Goal: Task Accomplishment & Management: Complete application form

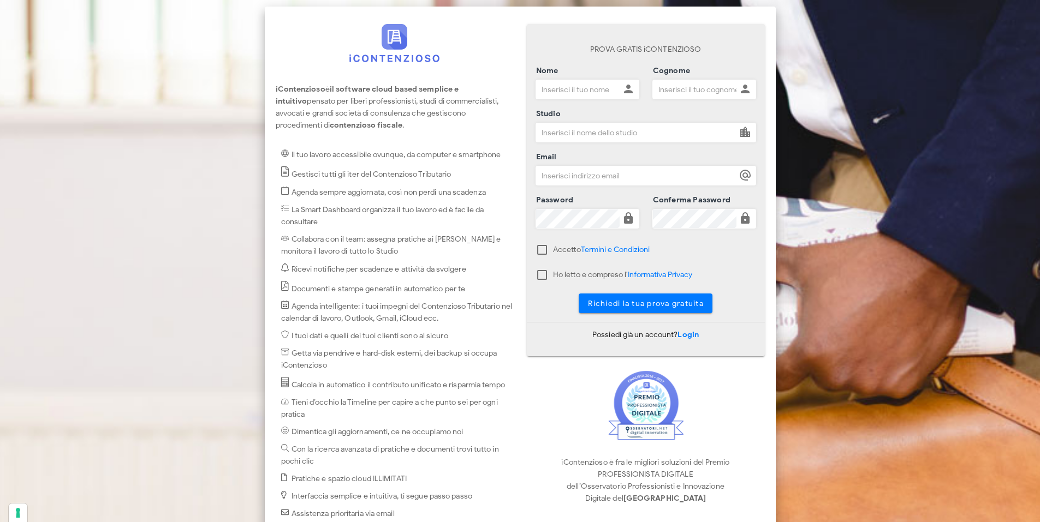
click at [579, 89] on input "Nome" at bounding box center [578, 89] width 84 height 19
type input "vito"
click at [663, 91] on input "Cognome" at bounding box center [695, 89] width 84 height 19
type input "preite"
click at [626, 132] on input "Studio" at bounding box center [636, 132] width 200 height 19
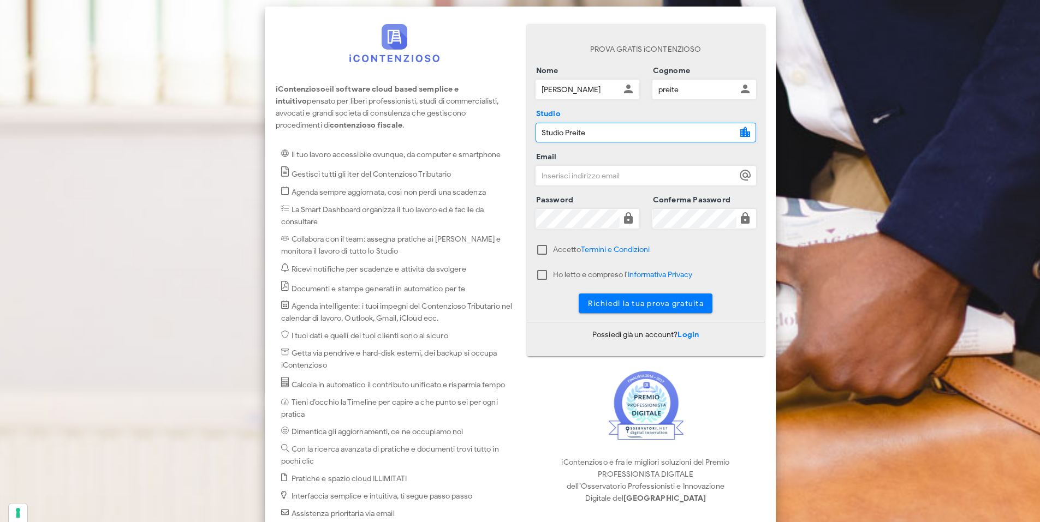
type input "Studio Preite"
click at [619, 177] on input "Email" at bounding box center [636, 175] width 200 height 19
type input "vpreite@alice.it"
click at [540, 255] on div at bounding box center [542, 250] width 19 height 19
checkbox input "true"
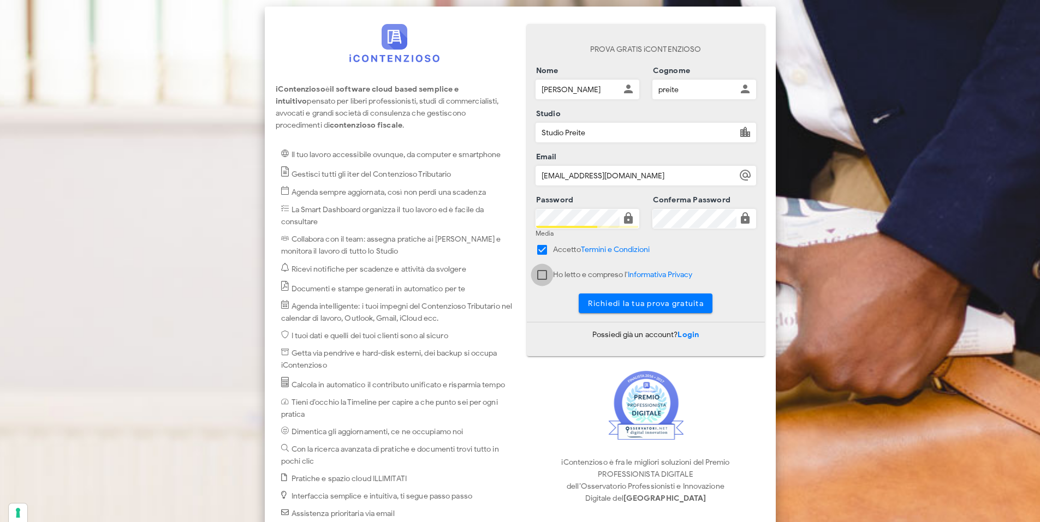
click at [539, 276] on div at bounding box center [542, 275] width 19 height 19
checkbox input "true"
click at [615, 305] on span "Richiedi la tua prova gratuita" at bounding box center [645, 303] width 116 height 9
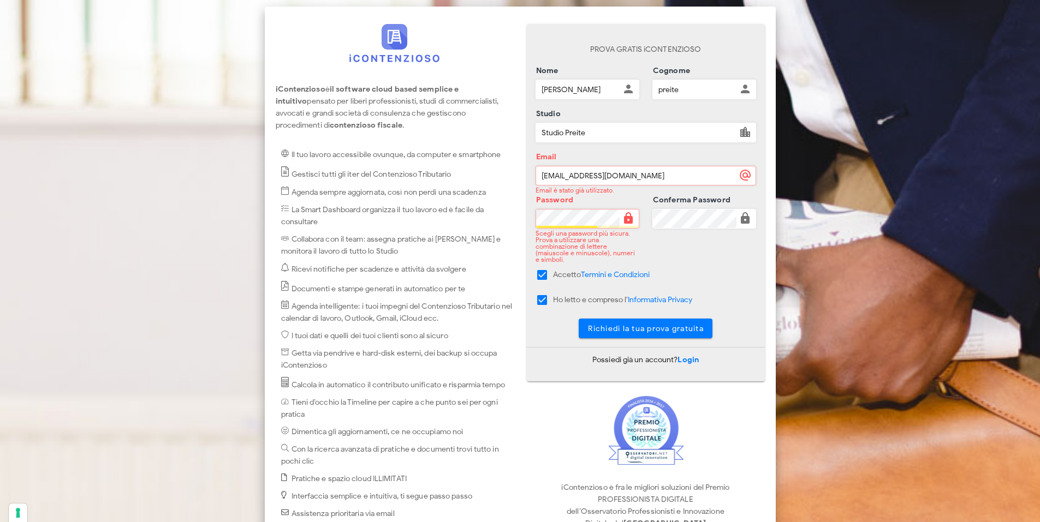
click at [585, 177] on input "vpreite@alice.it" at bounding box center [636, 175] width 200 height 19
type input "vpreite@tim.it"
click at [645, 324] on span "Richiedi la tua prova gratuita" at bounding box center [645, 328] width 116 height 9
click at [528, 219] on div "PROVA GRATIS iCONTENZIOSO Nome vito Cognome preite Studio Studio Preite Email v…" at bounding box center [646, 185] width 238 height 323
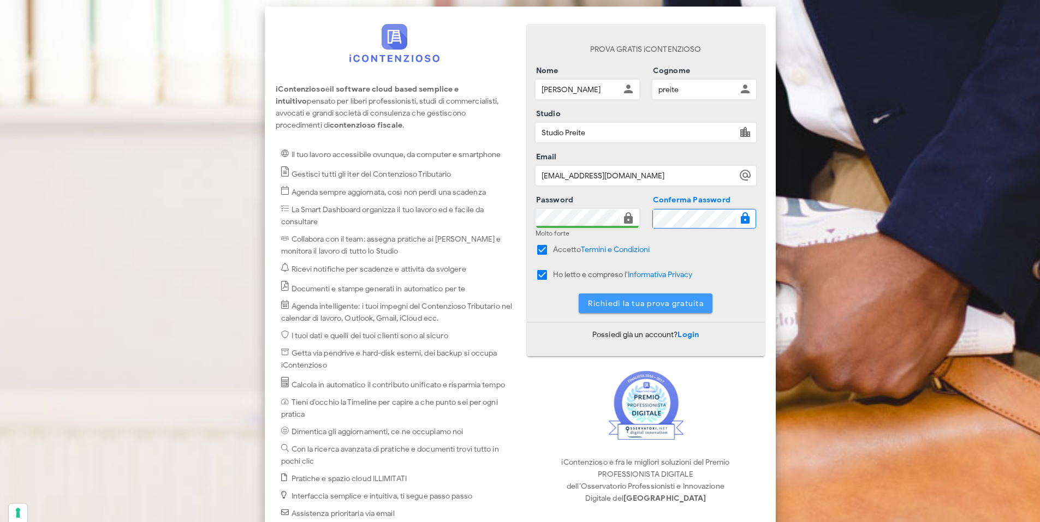
click at [634, 301] on span "Richiedi la tua prova gratuita" at bounding box center [645, 303] width 116 height 9
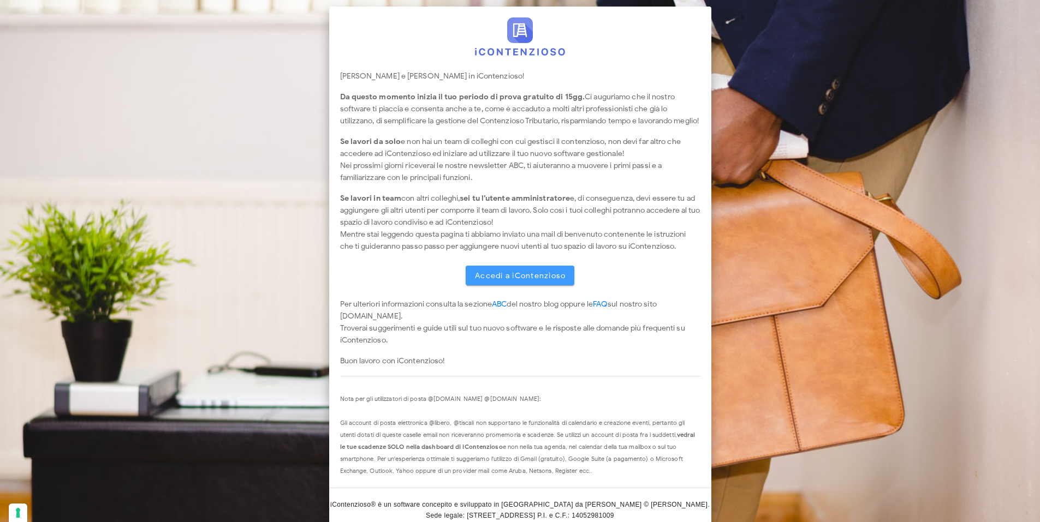
click at [516, 281] on span "Accedi a iContenzioso" at bounding box center [520, 275] width 92 height 9
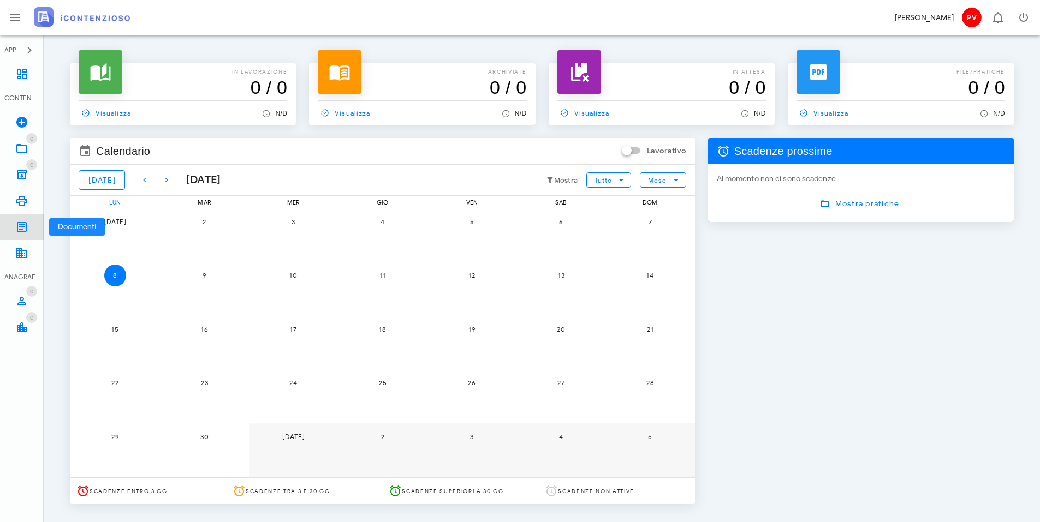
click at [19, 227] on icon at bounding box center [21, 227] width 13 height 13
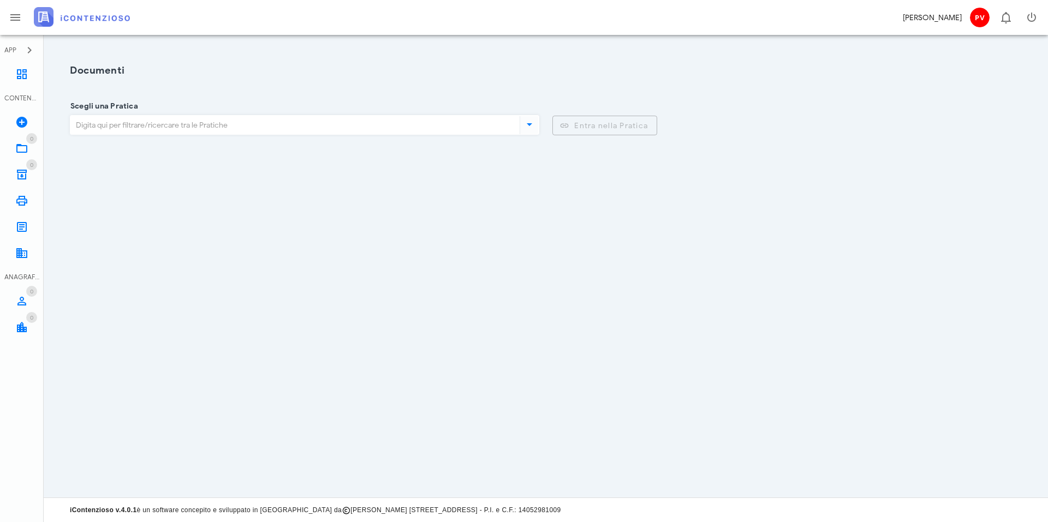
click at [529, 123] on icon at bounding box center [529, 124] width 13 height 13
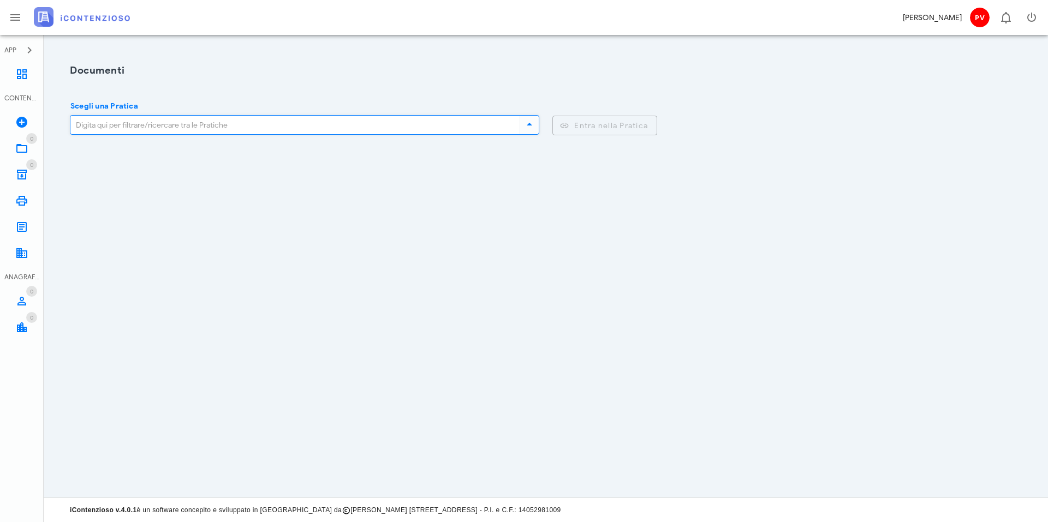
click at [527, 127] on icon at bounding box center [529, 124] width 13 height 13
click at [26, 48] on icon "button" at bounding box center [29, 50] width 13 height 13
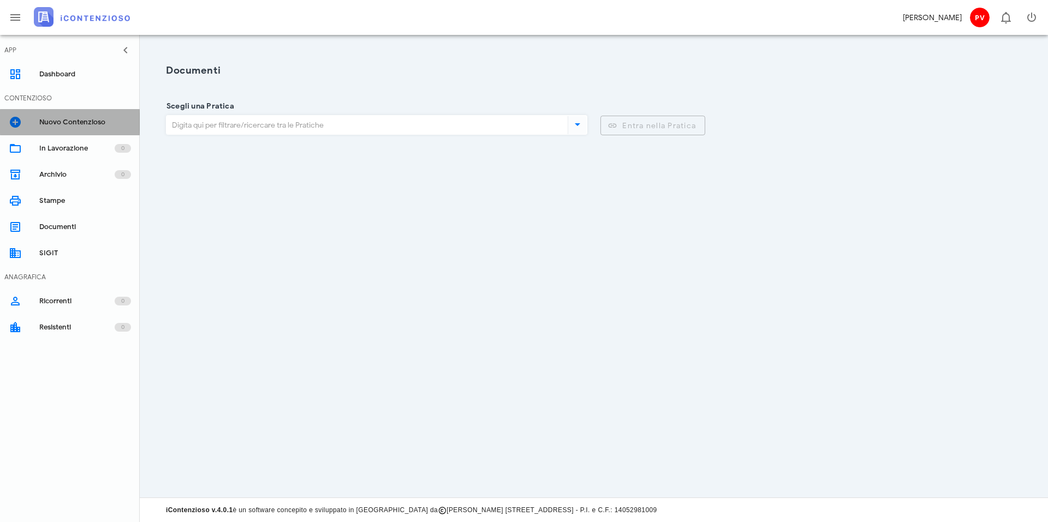
click at [18, 121] on icon at bounding box center [15, 122] width 13 height 13
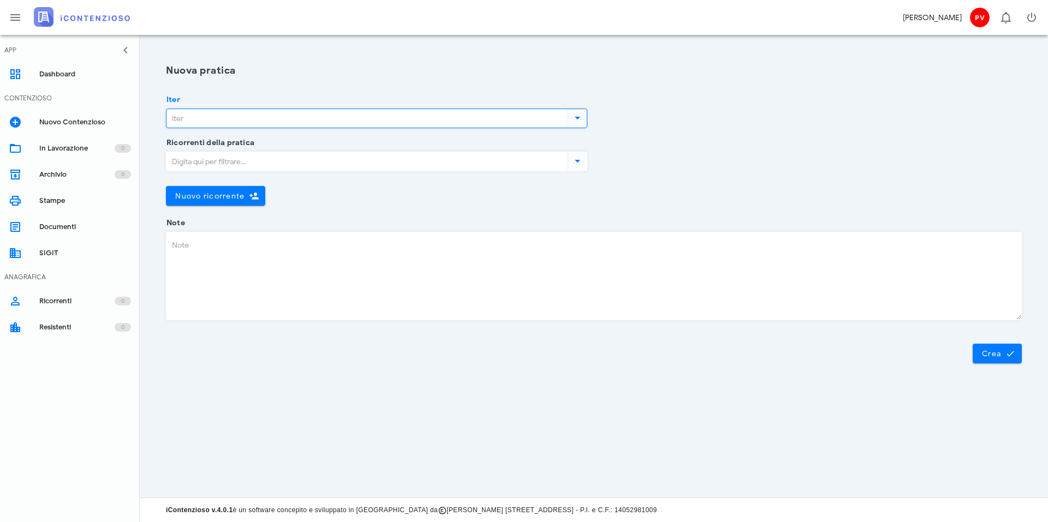
click at [206, 121] on input "Iter" at bounding box center [365, 118] width 399 height 19
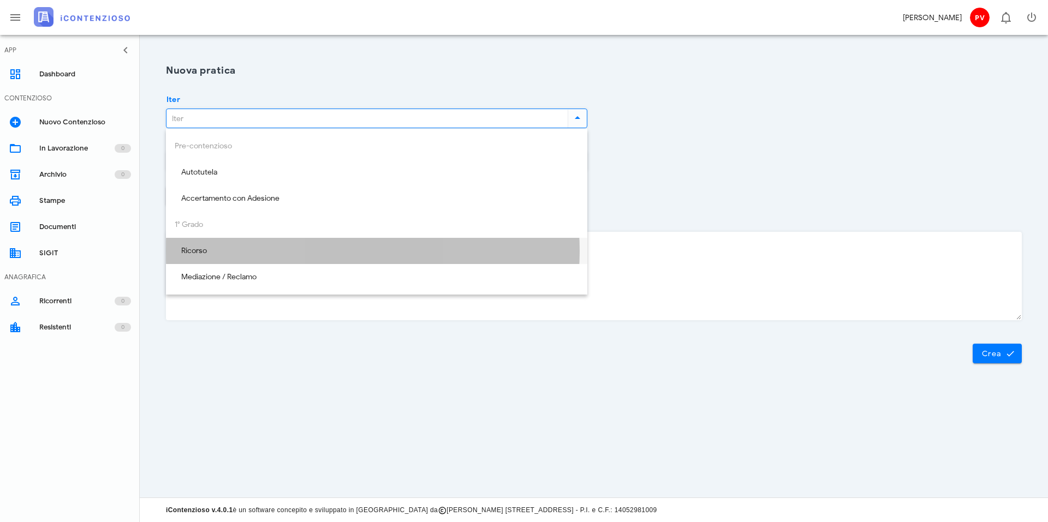
click at [198, 251] on div "Ricorso" at bounding box center [377, 251] width 404 height 9
type input "Ricorso"
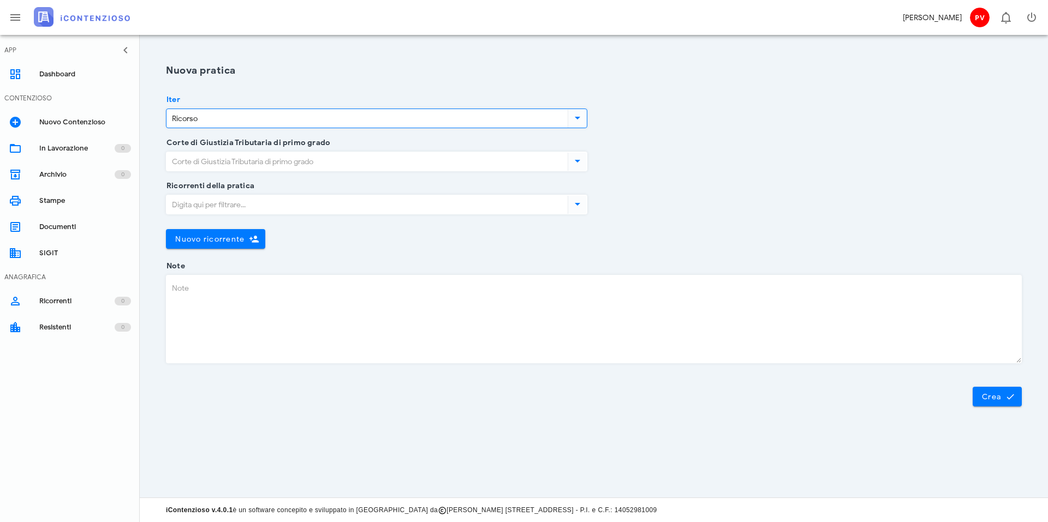
click at [211, 161] on input "Corte di Giustizia Tributaria di primo grado" at bounding box center [365, 161] width 399 height 19
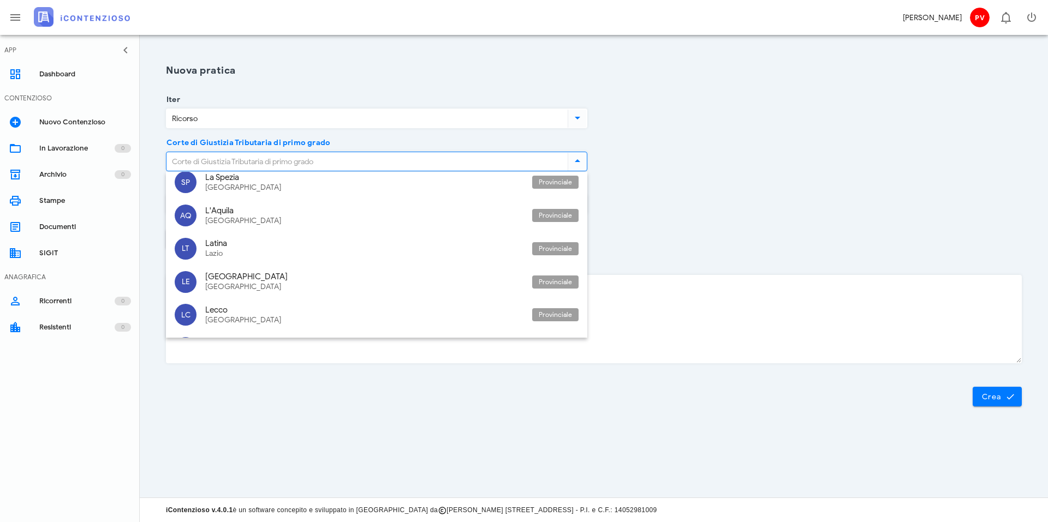
scroll to position [1364, 0]
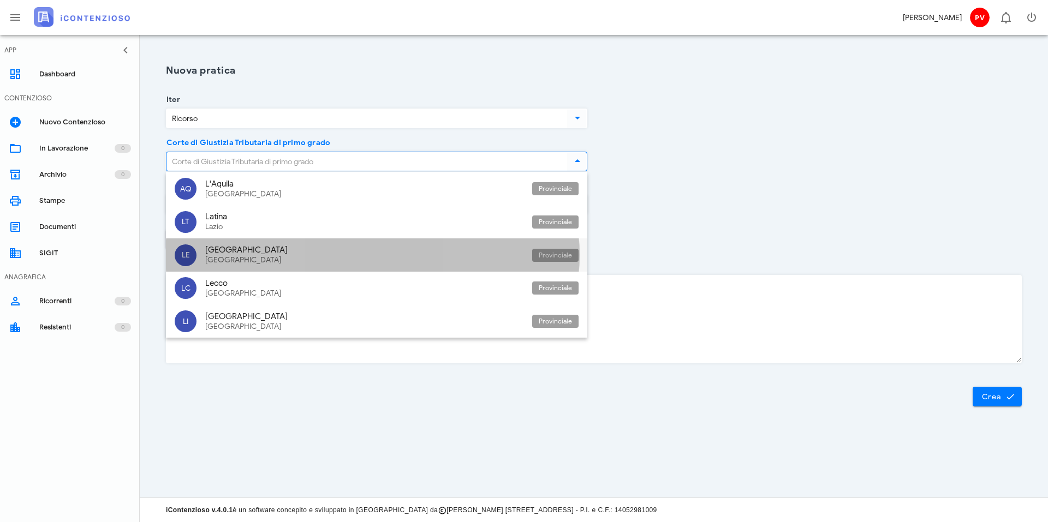
click at [208, 248] on div "[GEOGRAPHIC_DATA]" at bounding box center [364, 250] width 318 height 10
type input "[GEOGRAPHIC_DATA]"
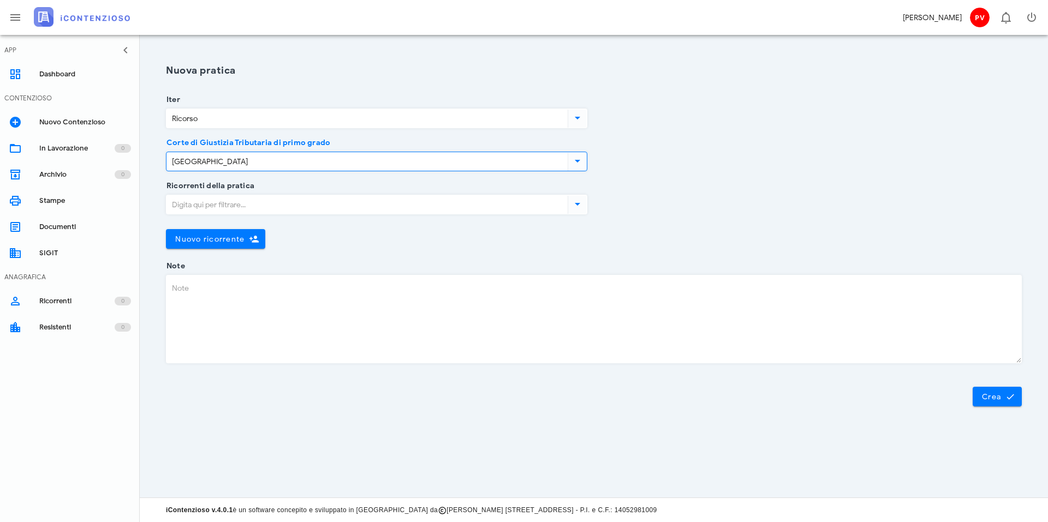
click at [219, 204] on input "Ricorrenti della pratica" at bounding box center [365, 204] width 399 height 19
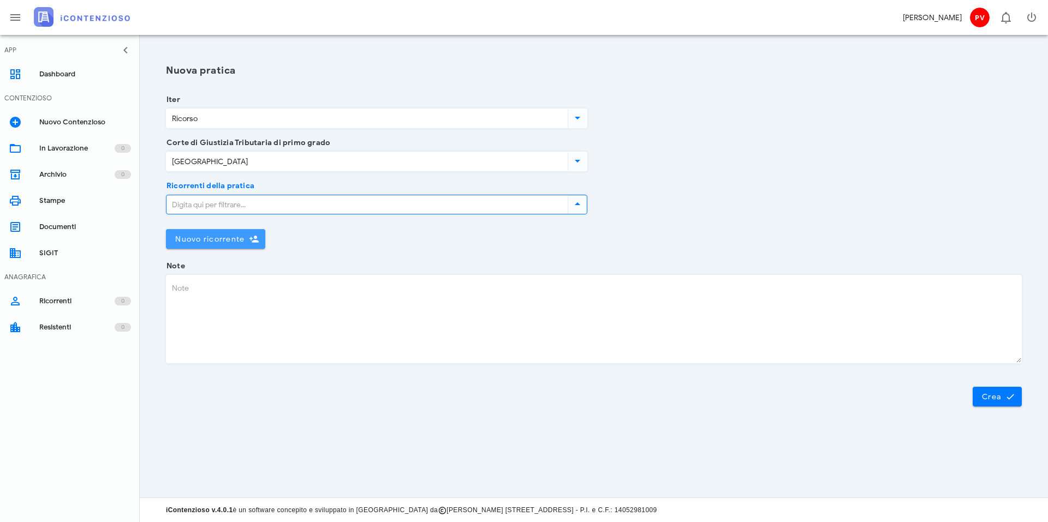
click at [213, 241] on span "Nuovo ricorrente" at bounding box center [210, 239] width 70 height 9
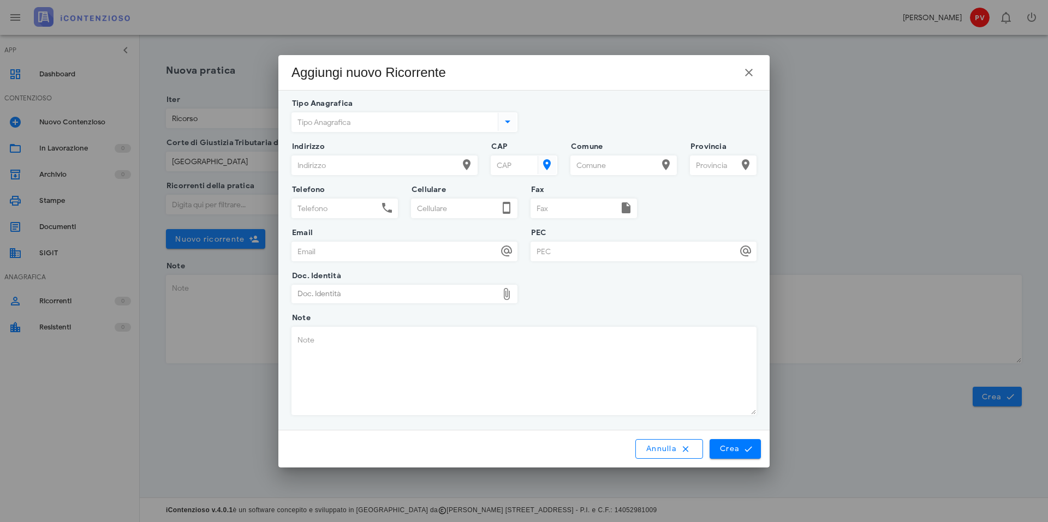
click at [509, 124] on icon at bounding box center [507, 121] width 13 height 13
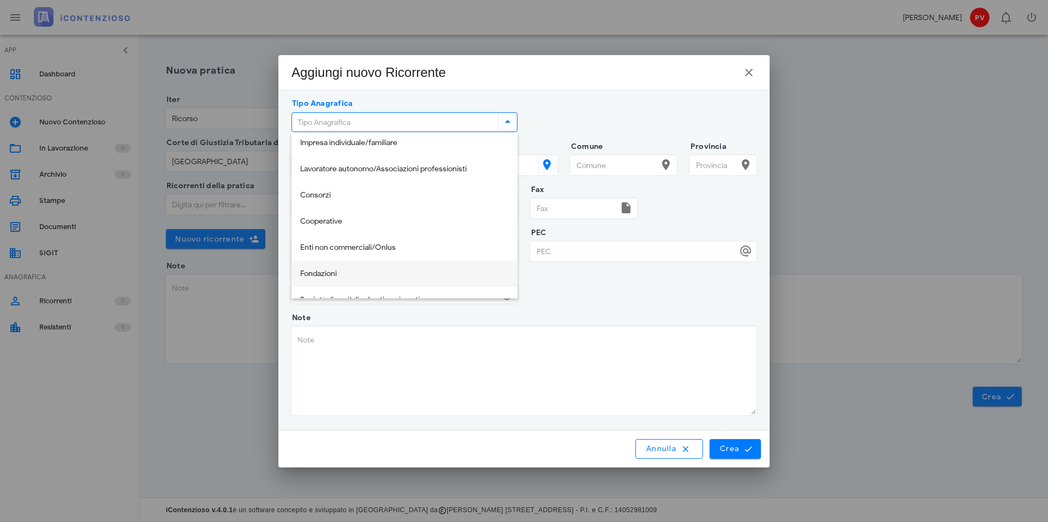
scroll to position [0, 0]
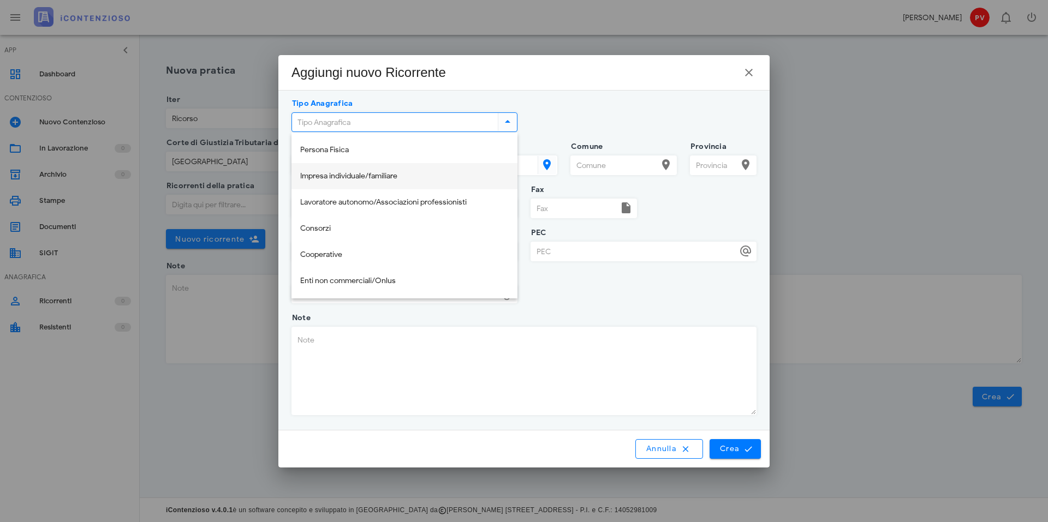
click at [354, 174] on div "Impresa individuale/familiare" at bounding box center [404, 176] width 208 height 9
type input "Impresa individuale/familiare"
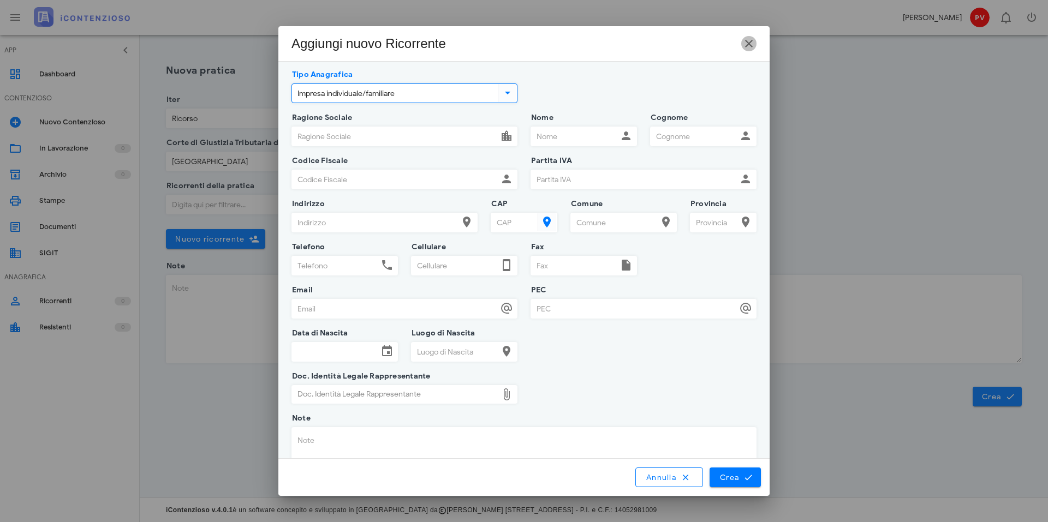
click at [750, 45] on icon "button" at bounding box center [748, 43] width 13 height 13
